Goal: Task Accomplishment & Management: Use online tool/utility

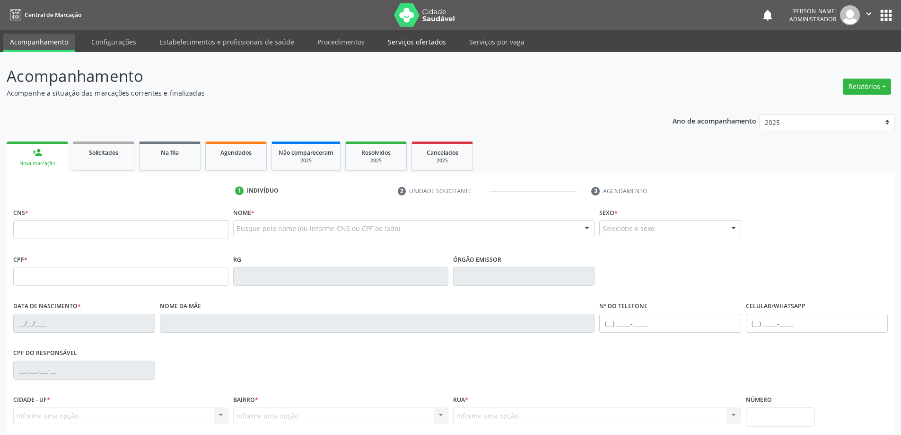
click at [422, 44] on link "Serviços ofertados" at bounding box center [416, 42] width 71 height 17
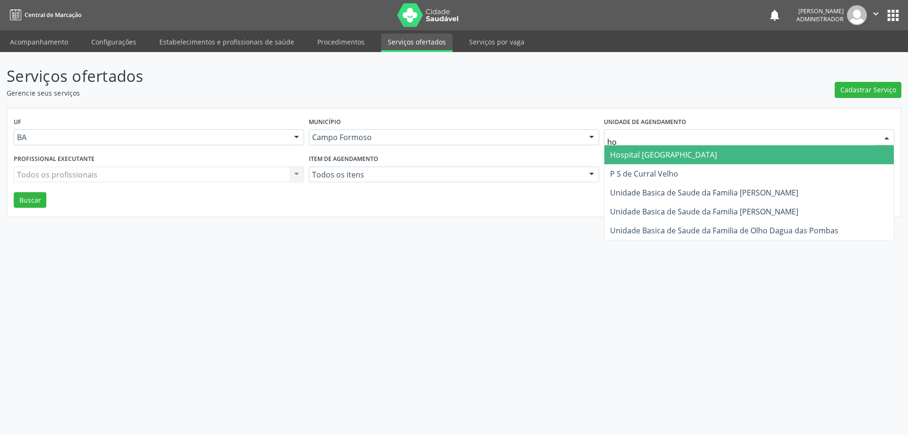
type input "hos"
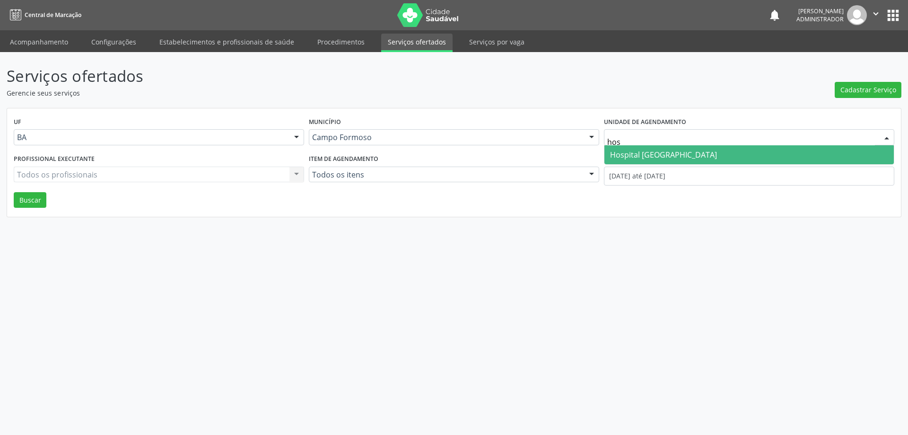
click at [635, 150] on span "Hospital [GEOGRAPHIC_DATA]" at bounding box center [663, 154] width 107 height 10
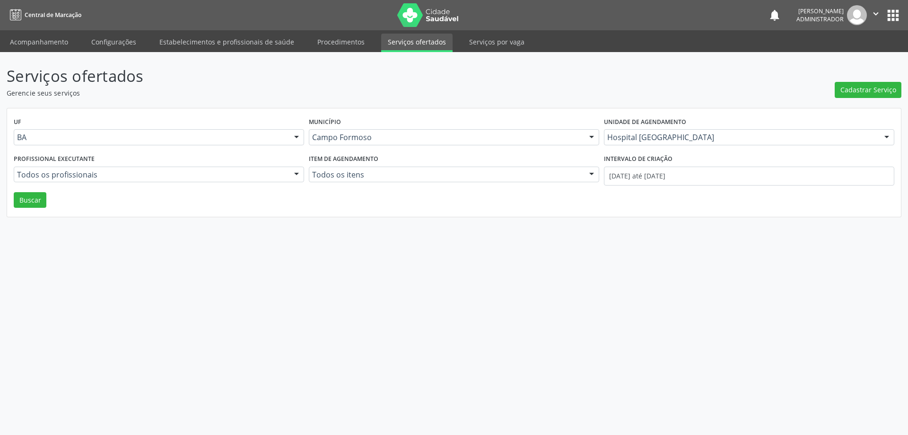
click at [294, 171] on div at bounding box center [296, 175] width 14 height 16
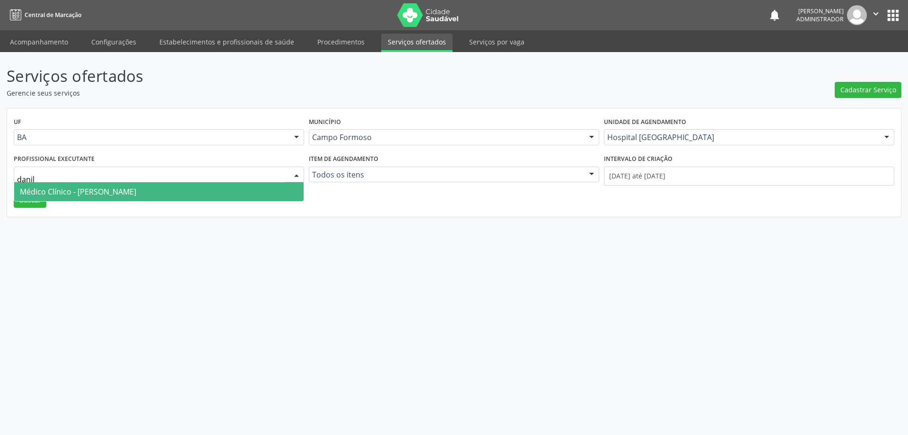
type input "danilo"
click at [242, 189] on span "Médico Clínico - Danilo Souza Cardoso" at bounding box center [158, 191] width 289 height 19
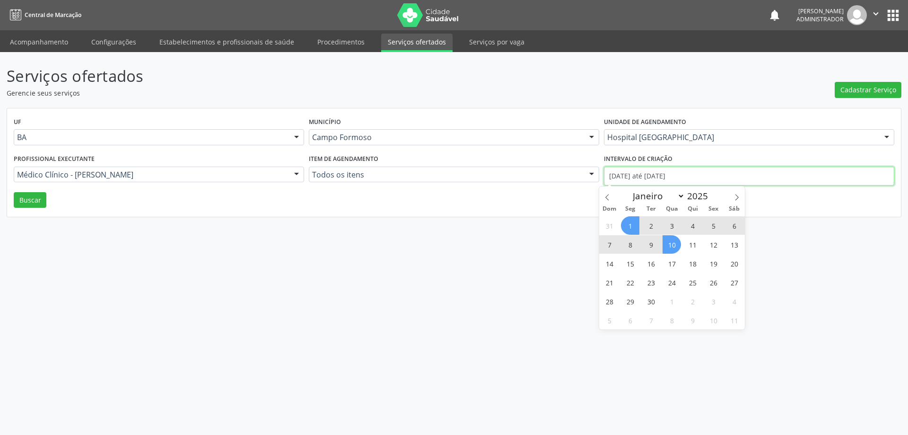
click at [624, 173] on input "01/09/2025 até 10/09/2025" at bounding box center [749, 175] width 290 height 19
click at [603, 193] on span at bounding box center [607, 194] width 16 height 16
select select "7"
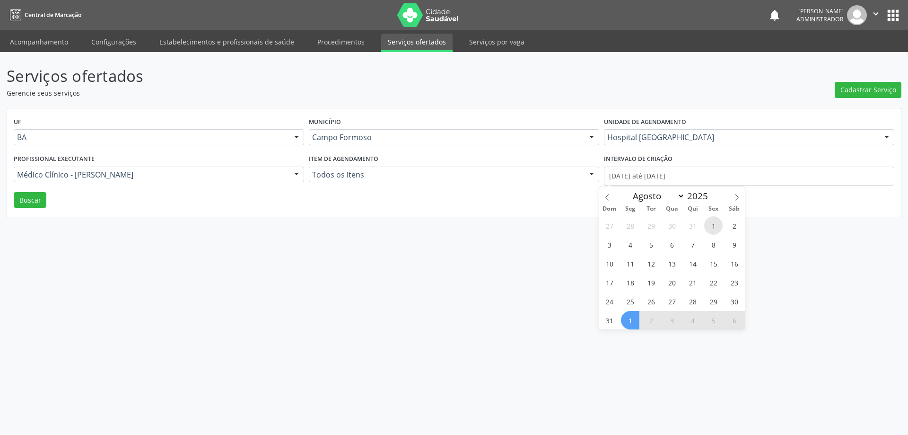
click at [711, 223] on span "1" at bounding box center [713, 225] width 18 height 18
type input "01/08/2025"
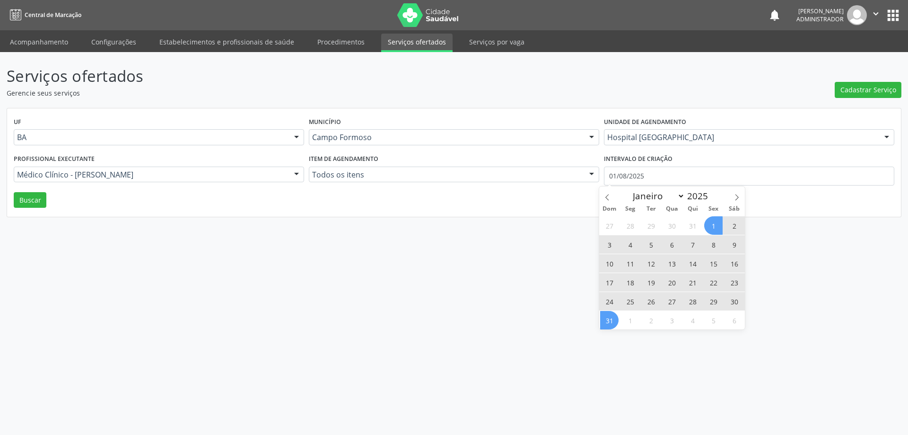
click at [605, 324] on span "31" at bounding box center [609, 320] width 18 height 18
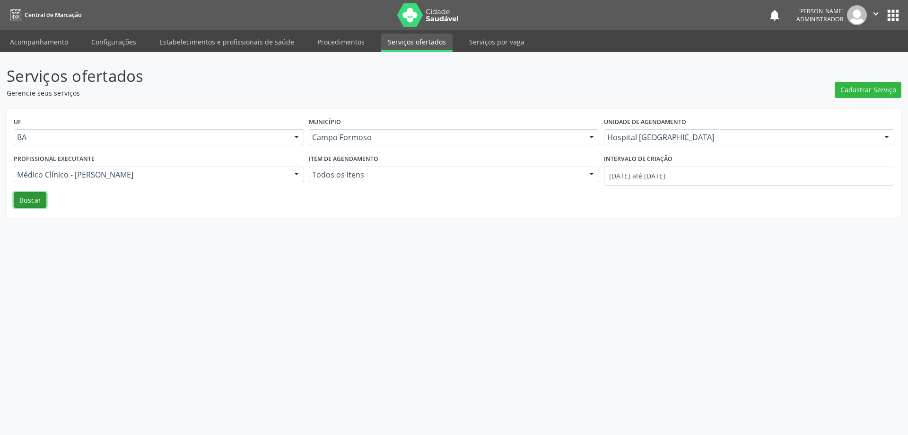
click at [38, 201] on button "Buscar" at bounding box center [30, 200] width 33 height 16
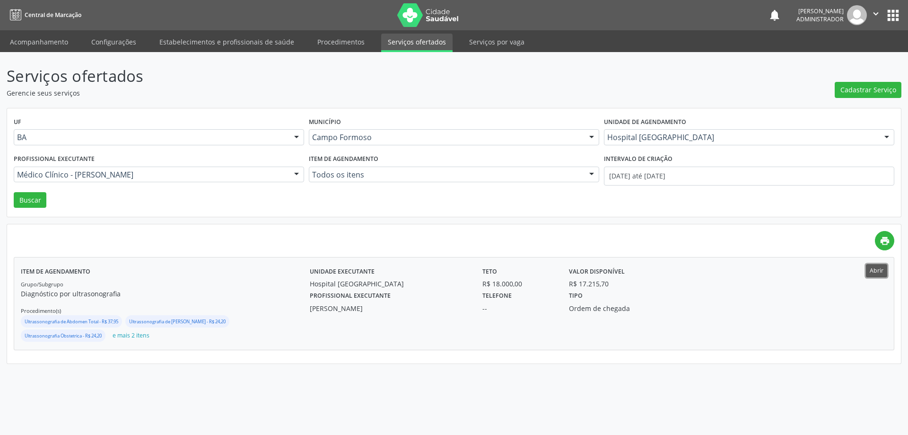
click at [878, 272] on button "Abrir" at bounding box center [876, 270] width 21 height 13
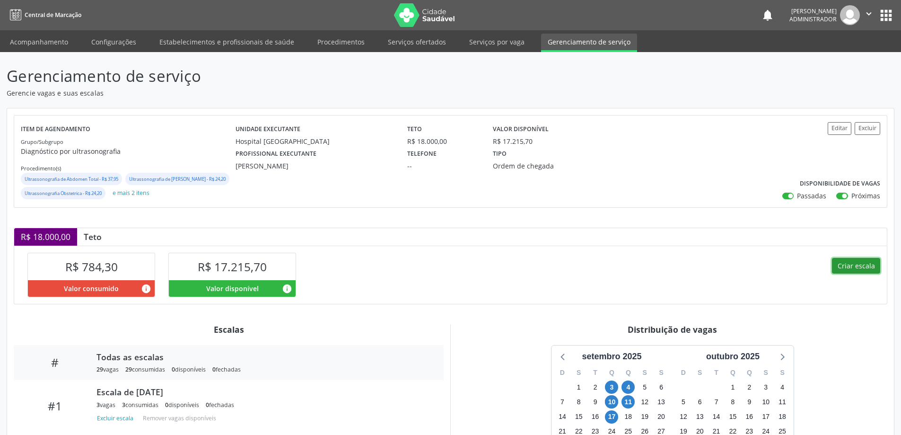
click at [855, 274] on button "Criar escala" at bounding box center [856, 266] width 48 height 16
select select "8"
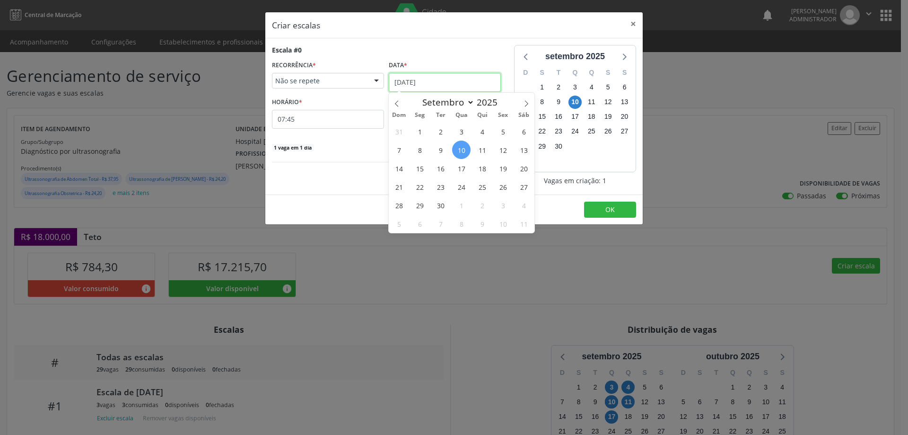
click at [409, 79] on input "[DATE]" at bounding box center [445, 82] width 112 height 19
click at [460, 166] on span "17" at bounding box center [461, 168] width 18 height 18
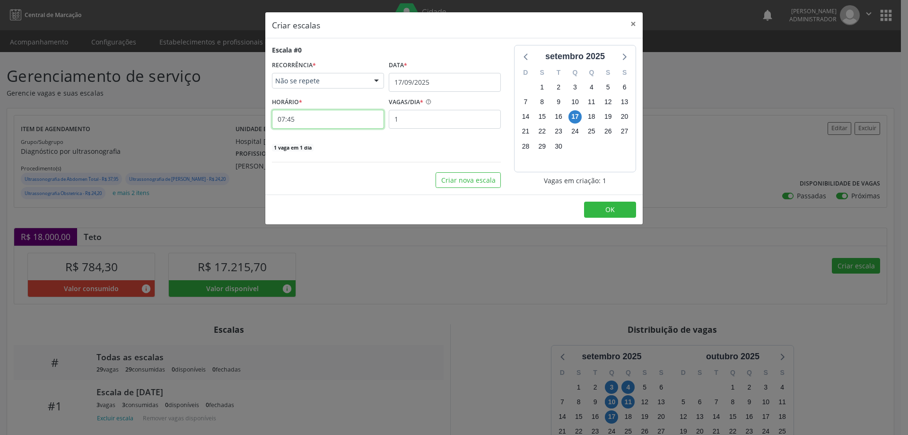
click at [347, 117] on input "07:45" at bounding box center [328, 119] width 112 height 19
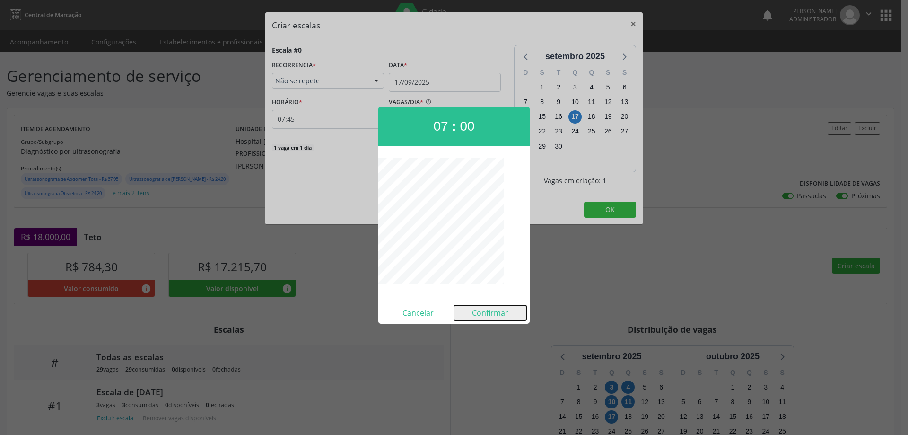
click at [482, 310] on button "Confirmar" at bounding box center [490, 312] width 72 height 15
type input "07:00"
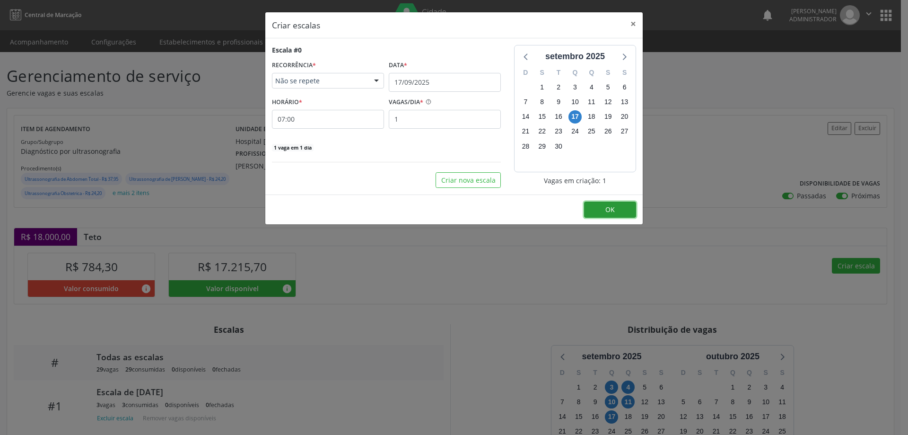
click at [596, 212] on button "OK" at bounding box center [610, 209] width 52 height 16
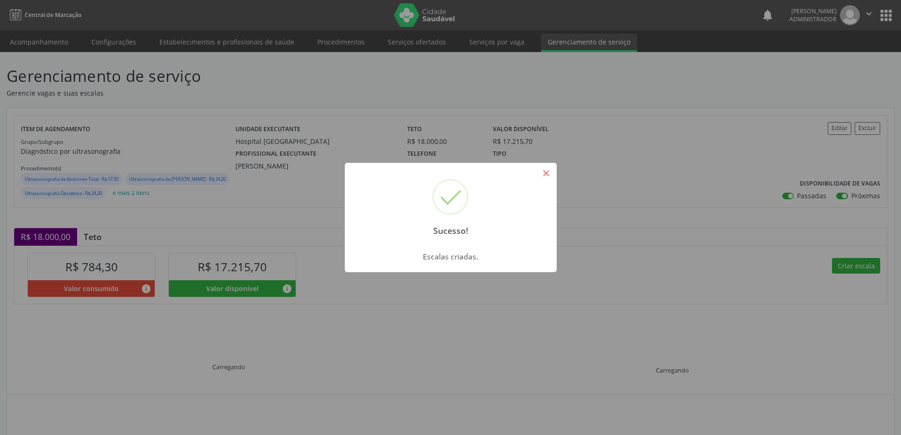
click at [543, 173] on button "×" at bounding box center [546, 173] width 16 height 16
